Goal: Task Accomplishment & Management: Use online tool/utility

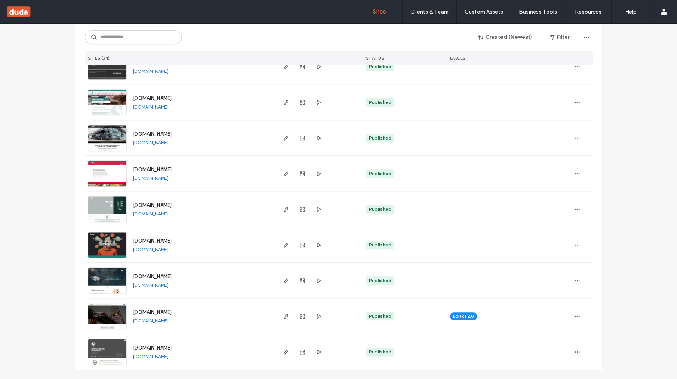
scroll to position [960, 0]
click at [283, 246] on use "button" at bounding box center [285, 244] width 5 height 5
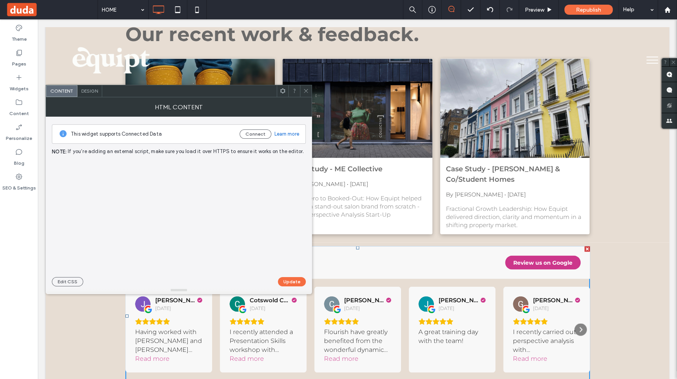
scroll to position [1562, 0]
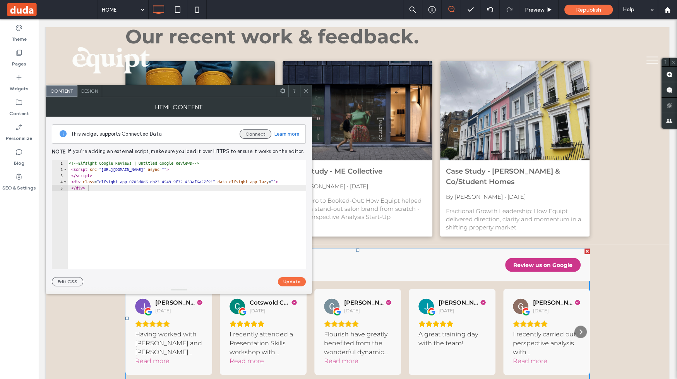
click at [259, 132] on button "Connect" at bounding box center [256, 133] width 32 height 9
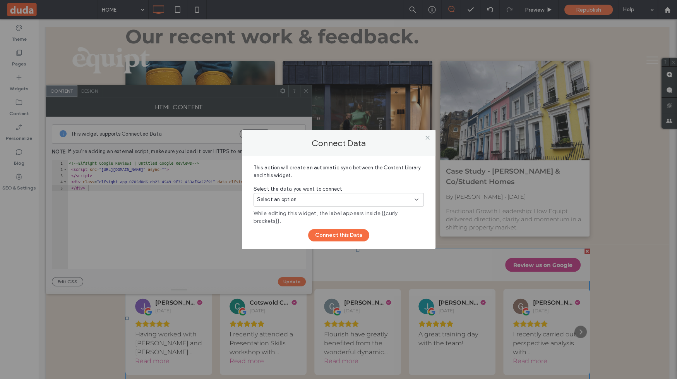
click at [345, 199] on div "Select an option" at bounding box center [334, 200] width 154 height 8
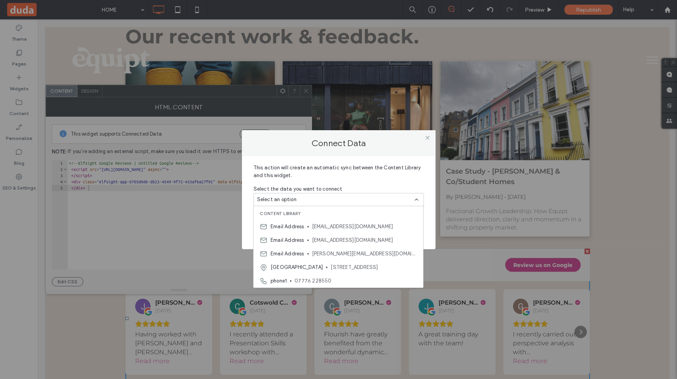
click at [354, 182] on span "This action will create an automatic sync between the Content Library and this …" at bounding box center [339, 174] width 170 height 21
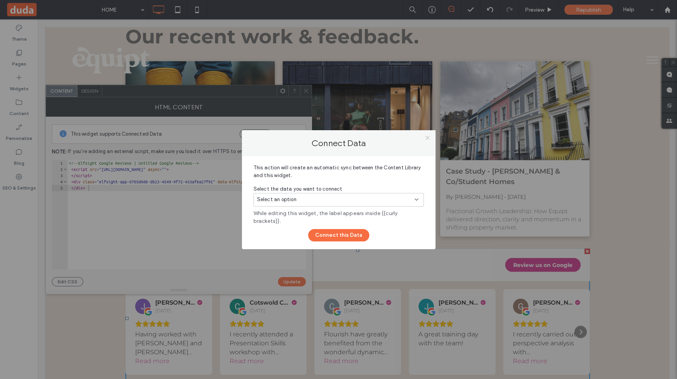
click at [426, 137] on icon at bounding box center [428, 138] width 6 height 6
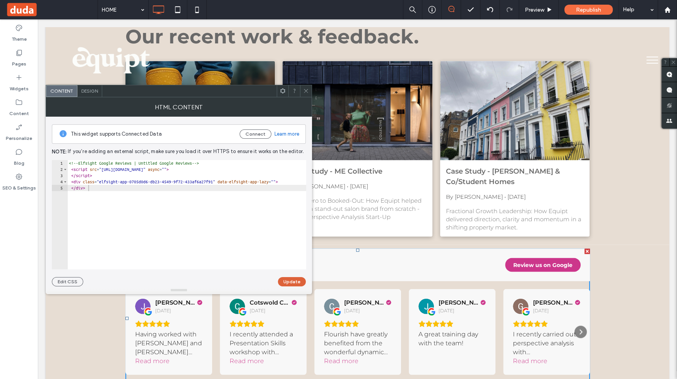
click at [282, 280] on button "Update" at bounding box center [292, 281] width 28 height 9
click at [307, 90] on icon at bounding box center [306, 91] width 6 height 6
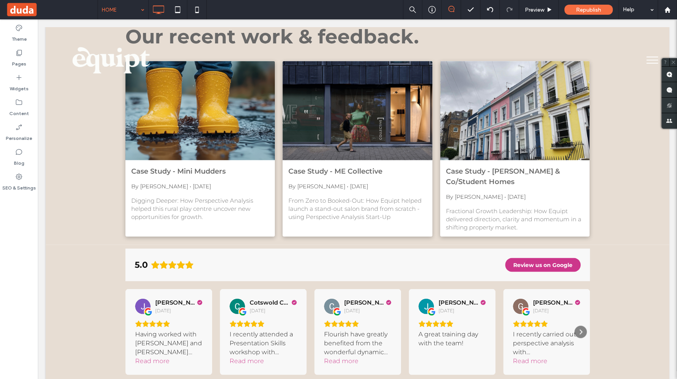
scroll to position [1564, 0]
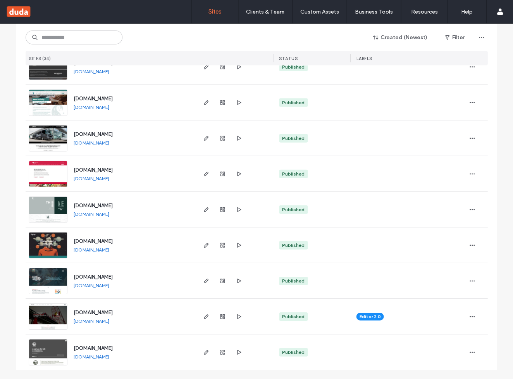
scroll to position [960, 0]
click at [203, 208] on icon "button" at bounding box center [206, 209] width 6 height 6
